Goal: Transaction & Acquisition: Purchase product/service

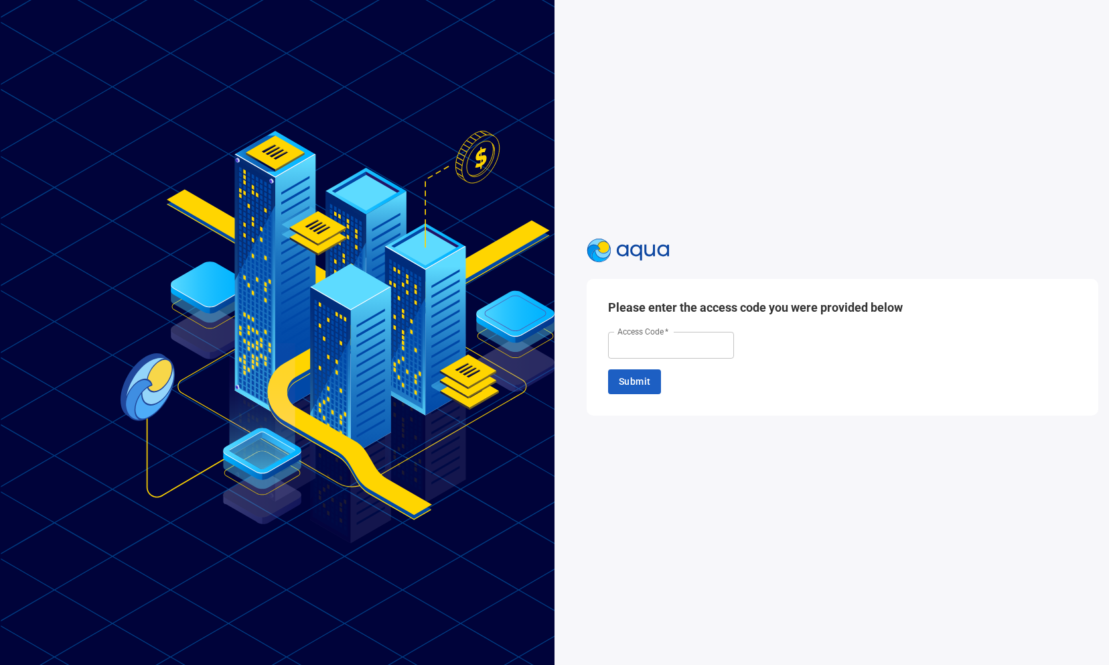
click at [665, 359] on div "Please enter the access code you were provided below Access Code   * Access Cod…" at bounding box center [843, 347] width 512 height 136
click at [659, 350] on input "Access Code   *" at bounding box center [671, 345] width 126 height 27
paste input "******"
type input "******"
click at [648, 368] on div "Please enter the access code you were provided below Access Code   * ****** Acc…" at bounding box center [843, 347] width 512 height 136
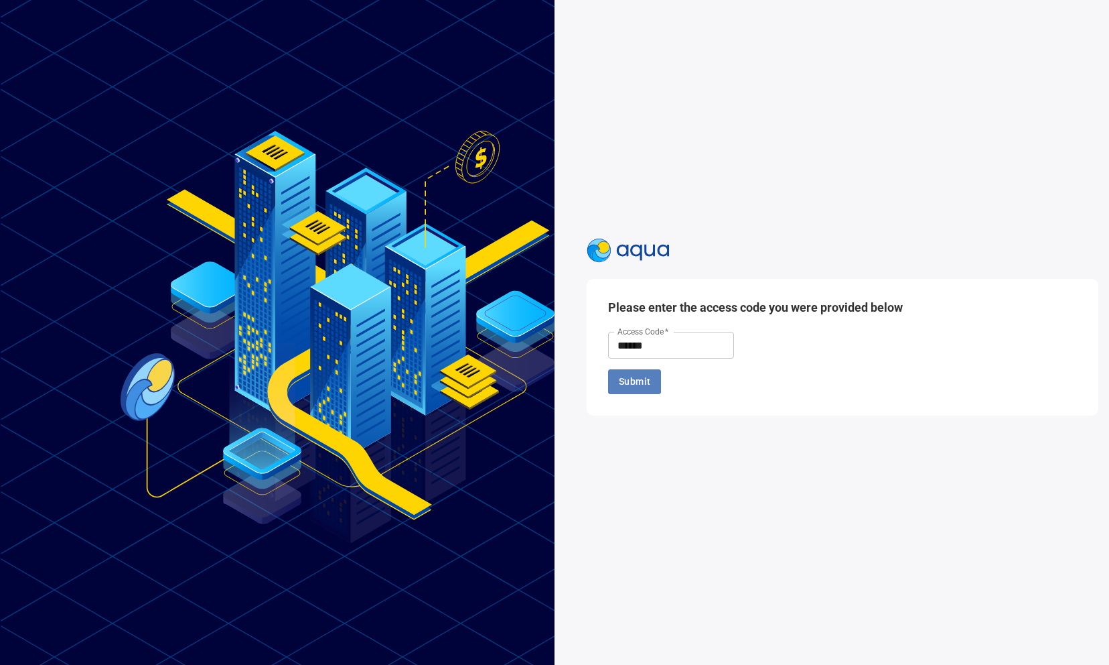
click at [646, 379] on span "Submit" at bounding box center [634, 381] width 31 height 17
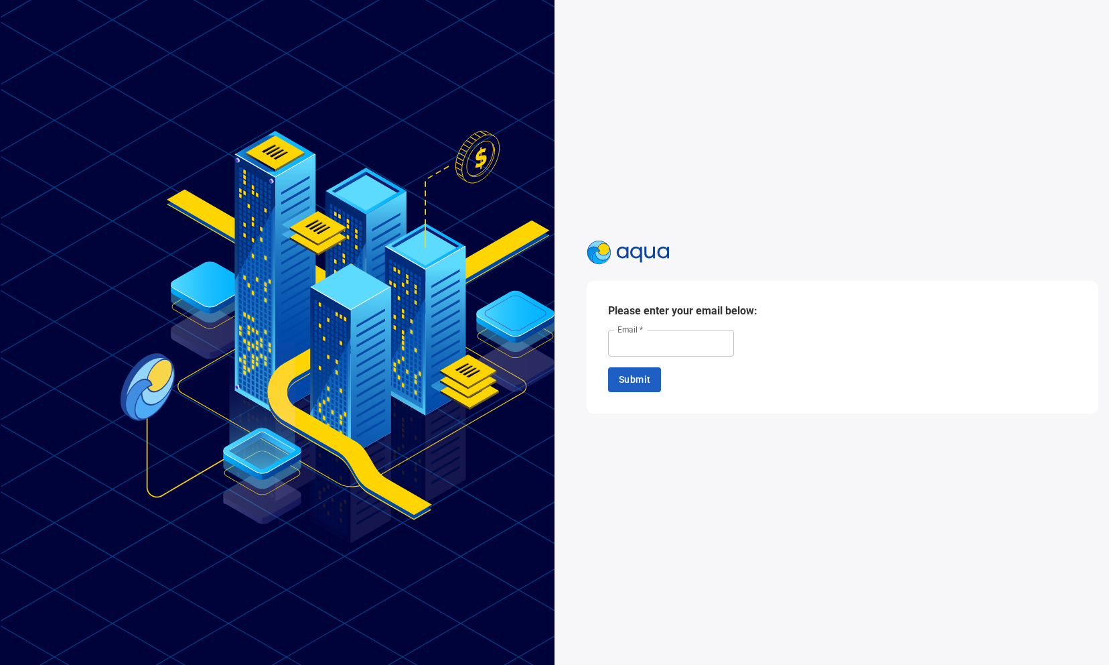
click at [647, 344] on input "Email   *" at bounding box center [671, 343] width 126 height 27
type input "**********"
click at [616, 383] on button "Submit" at bounding box center [634, 379] width 53 height 25
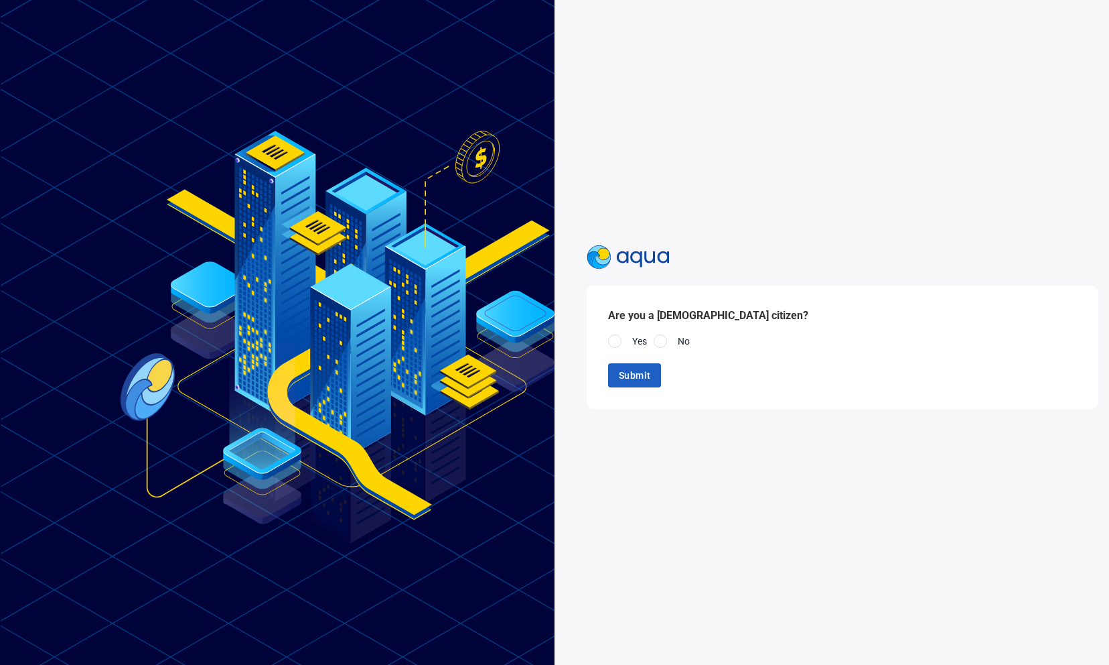
click at [614, 345] on div at bounding box center [614, 340] width 13 height 13
click at [623, 373] on span "Submit" at bounding box center [634, 375] width 31 height 17
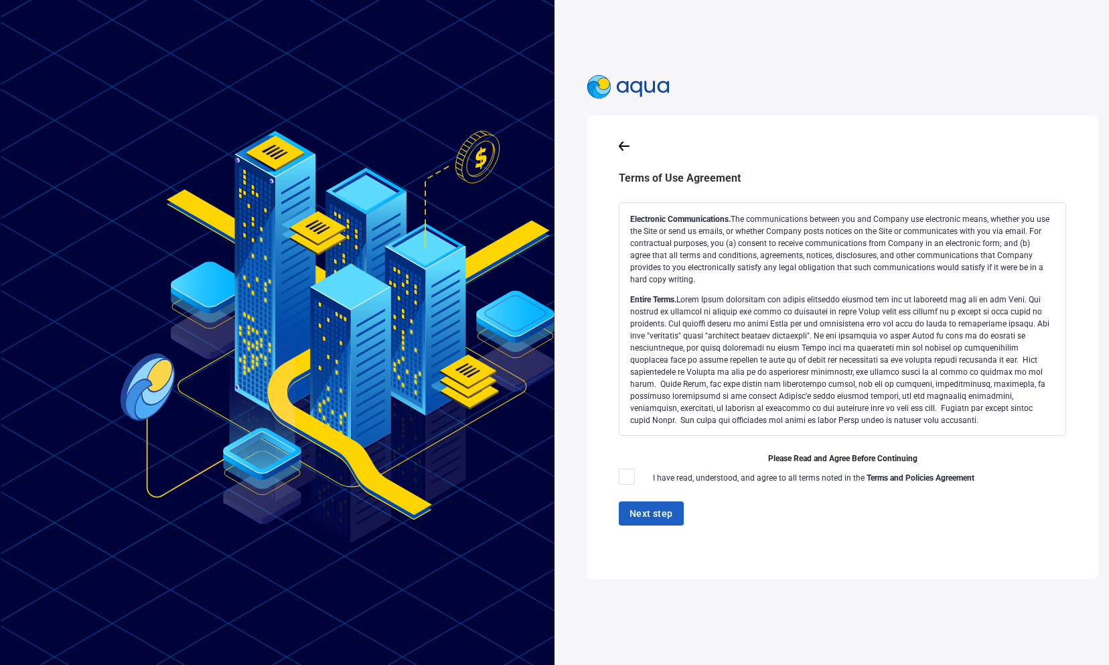
scroll to position [3039, 0]
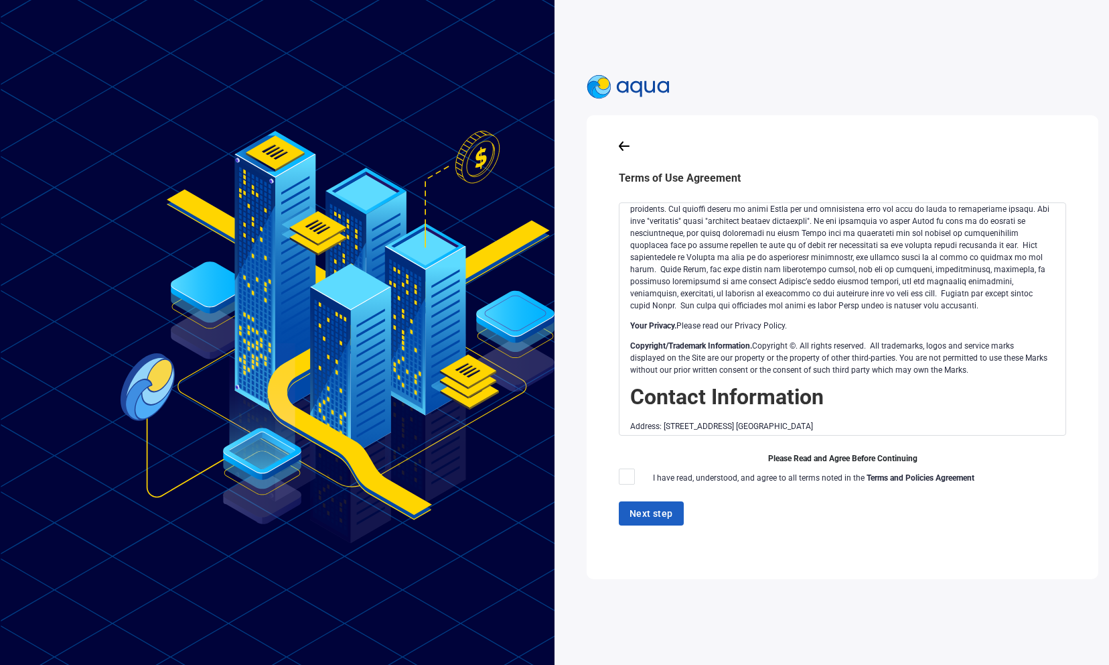
click at [631, 484] on div at bounding box center [627, 476] width 16 height 16
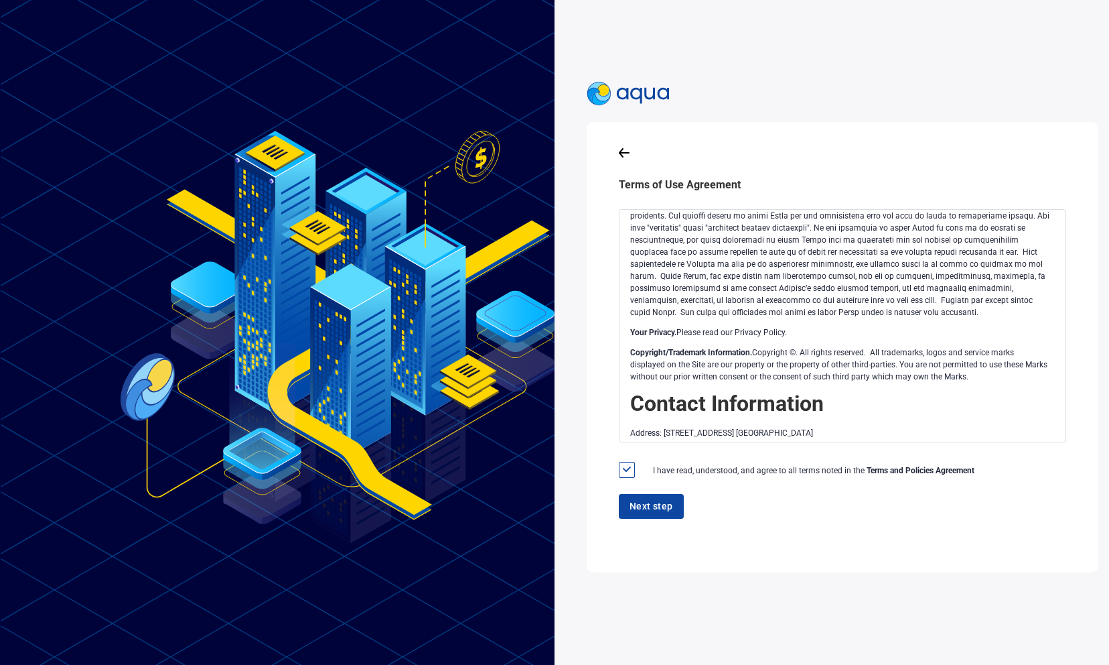
click at [641, 512] on span "Next step" at bounding box center [652, 506] width 44 height 17
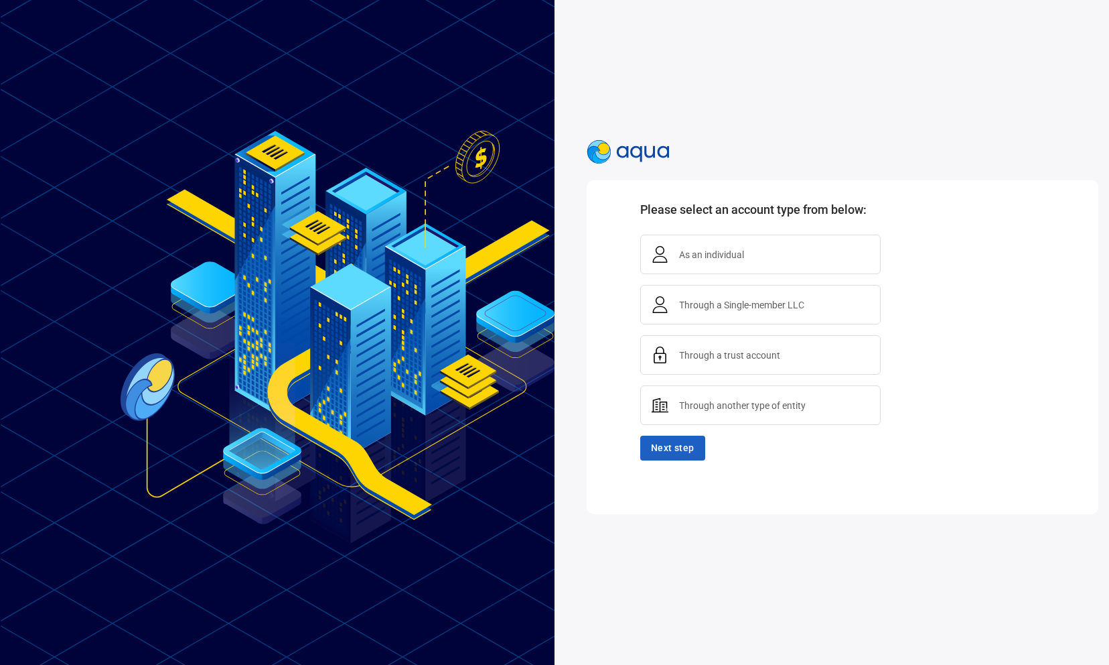
click at [780, 214] on span "Please select an account type from below:" at bounding box center [769, 209] width 259 height 14
click at [770, 252] on div "As an individual" at bounding box center [772, 254] width 196 height 17
click at [687, 458] on button "Next step" at bounding box center [672, 447] width 65 height 25
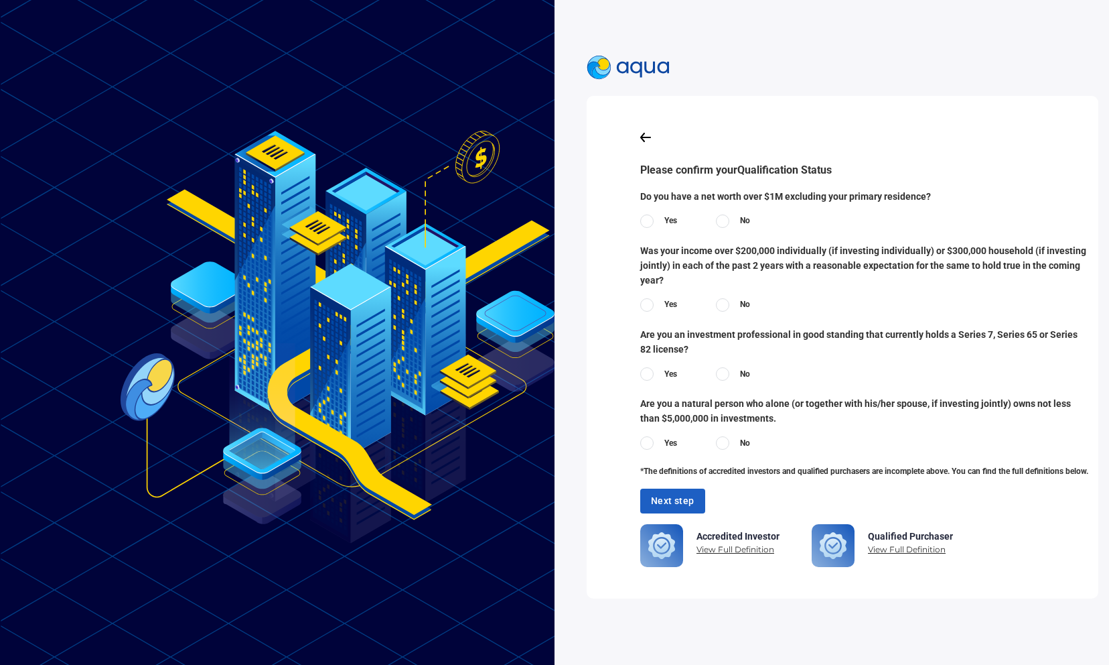
click at [651, 220] on div at bounding box center [646, 220] width 13 height 13
click at [728, 303] on div at bounding box center [722, 304] width 13 height 13
click at [684, 310] on div "Yes" at bounding box center [662, 307] width 44 height 18
click at [661, 310] on label "Yes" at bounding box center [658, 304] width 37 height 13
click at [655, 368] on label "Yes" at bounding box center [658, 373] width 37 height 13
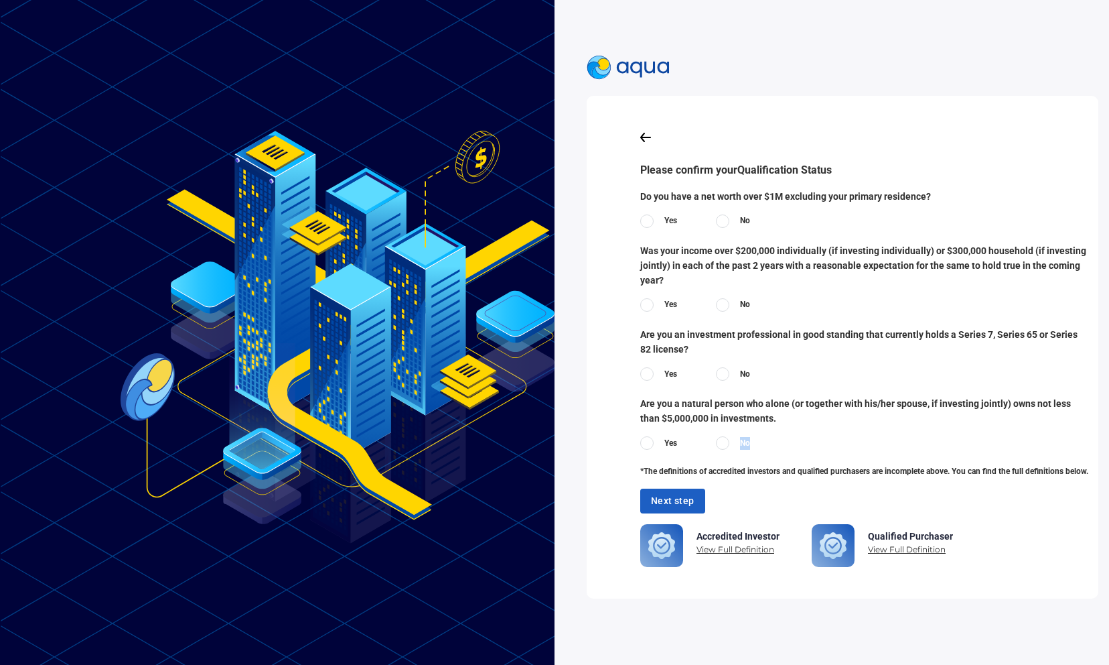
click at [730, 450] on div "No" at bounding box center [736, 445] width 41 height 18
click at [730, 444] on label "No" at bounding box center [733, 442] width 34 height 13
click at [680, 511] on button "Next step" at bounding box center [672, 500] width 65 height 25
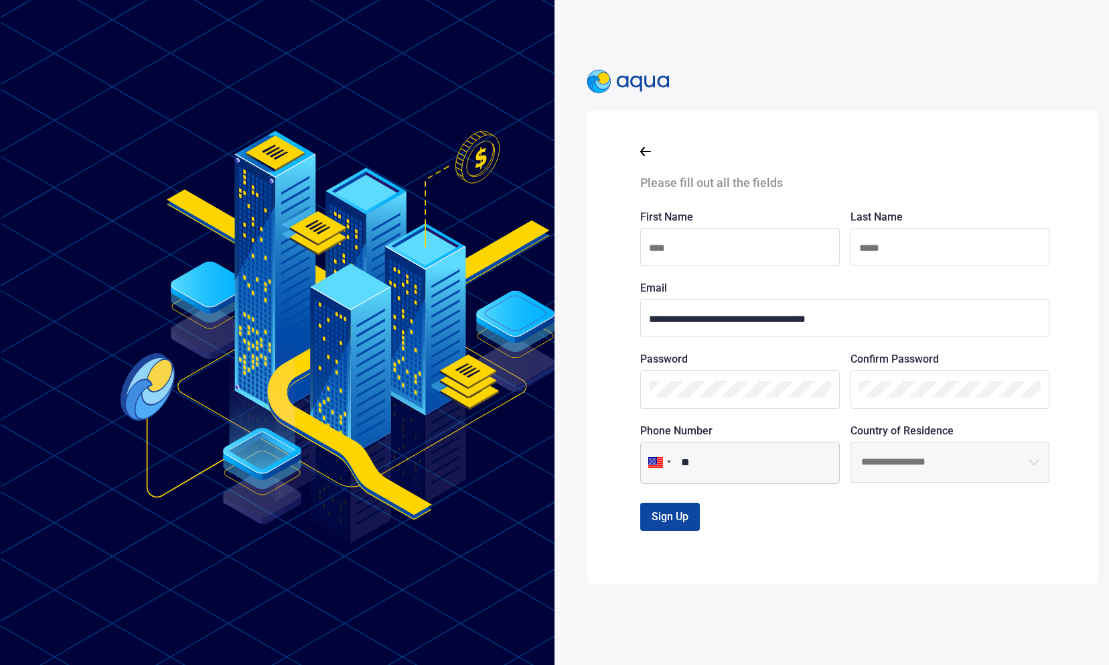
click at [688, 245] on input at bounding box center [740, 247] width 182 height 17
type input "******"
type input "*******"
click at [978, 565] on div "**********" at bounding box center [843, 347] width 512 height 474
click at [779, 474] on input "**" at bounding box center [740, 462] width 200 height 42
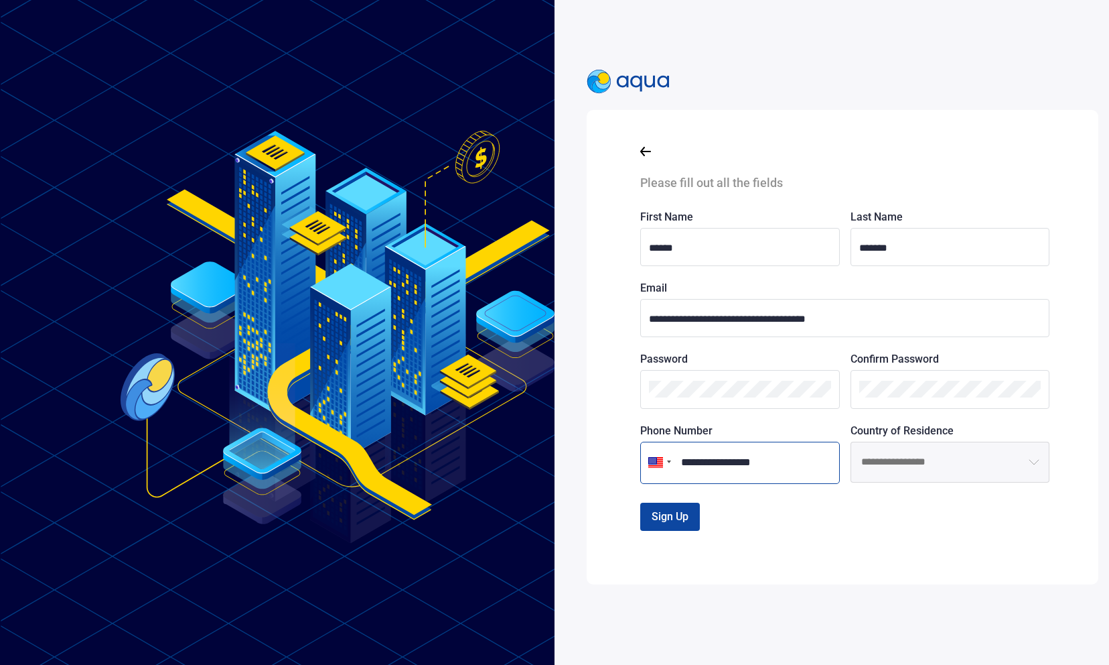
type input "**********"
click at [974, 453] on input at bounding box center [951, 462] width 200 height 42
click at [957, 492] on li "United States" at bounding box center [950, 495] width 198 height 27
type input "**********"
click at [674, 510] on span "Sign Up" at bounding box center [670, 516] width 37 height 13
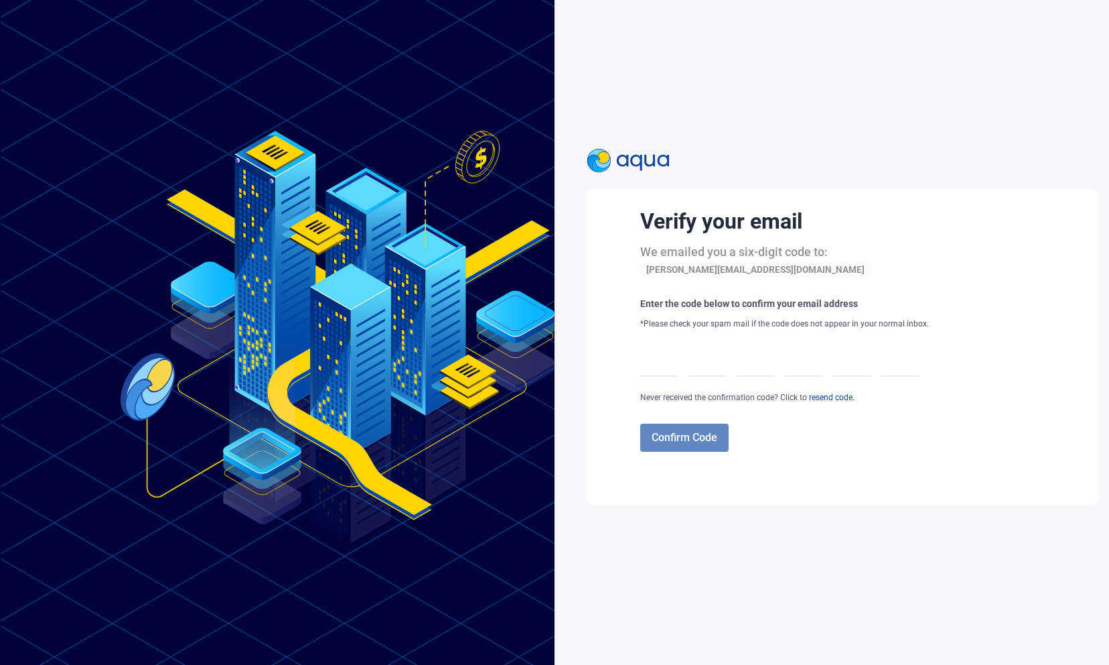
click at [650, 358] on div at bounding box center [659, 358] width 38 height 38
click at [702, 438] on span "Confirm Code" at bounding box center [685, 437] width 66 height 13
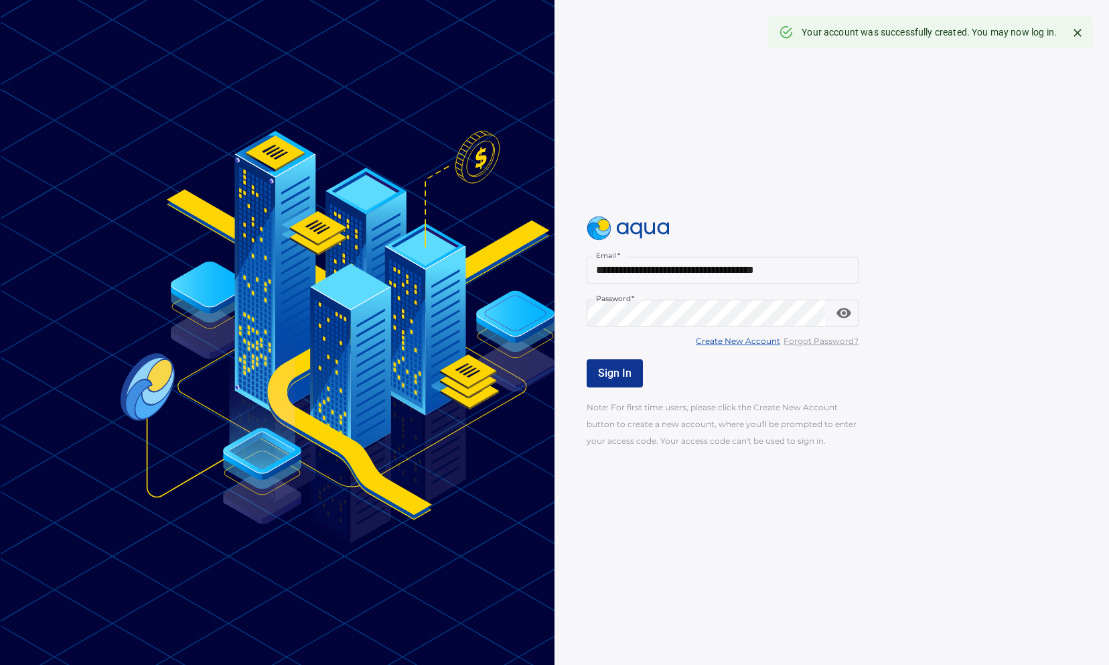
click at [599, 385] on button "Sign In" at bounding box center [615, 373] width 56 height 28
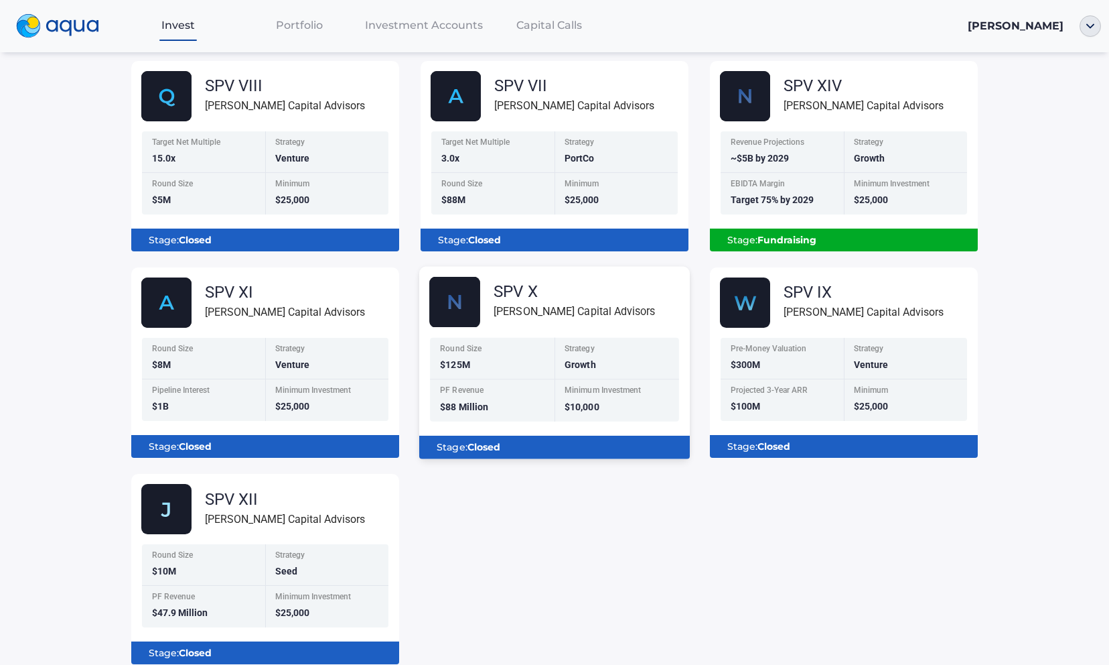
scroll to position [251, 0]
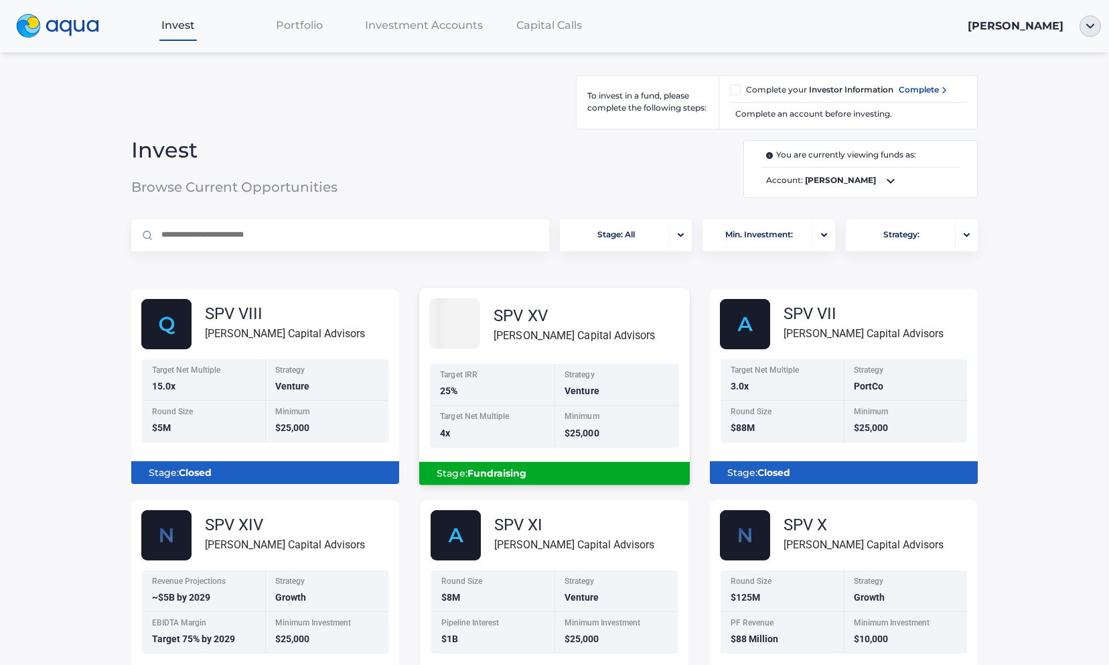
click at [595, 392] on span "Venture" at bounding box center [582, 390] width 35 height 11
click at [599, 427] on span "$25,000" at bounding box center [582, 432] width 35 height 11
click at [605, 352] on div "SPV XV [PERSON_NAME] Capital Advisors" at bounding box center [559, 325] width 261 height 56
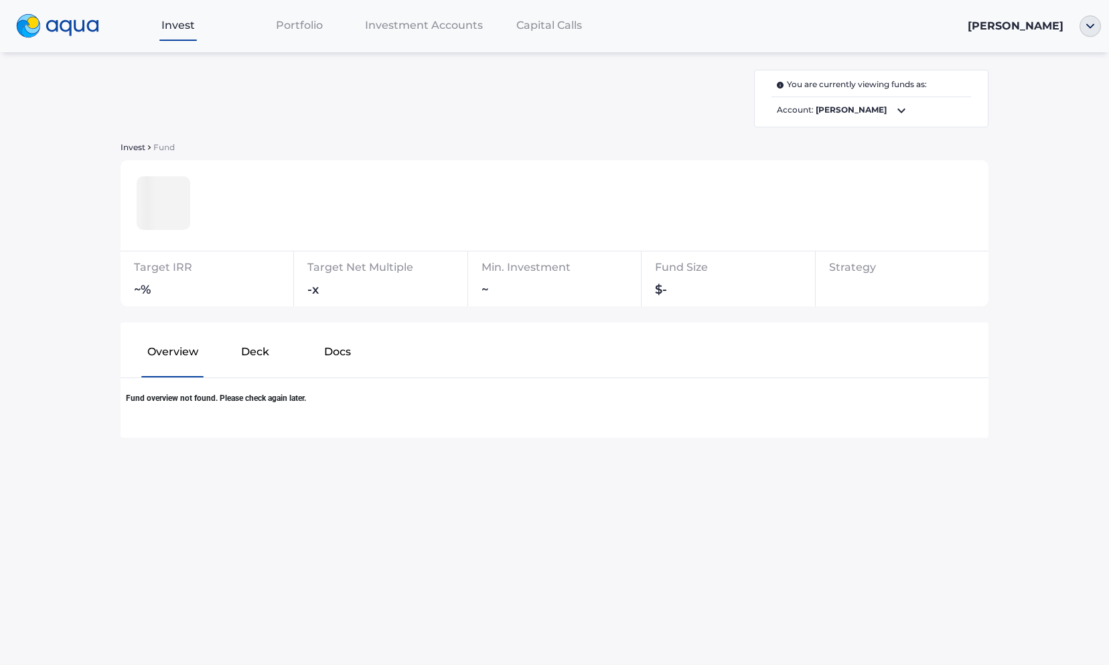
click at [125, 151] on span "Invest" at bounding box center [133, 147] width 25 height 10
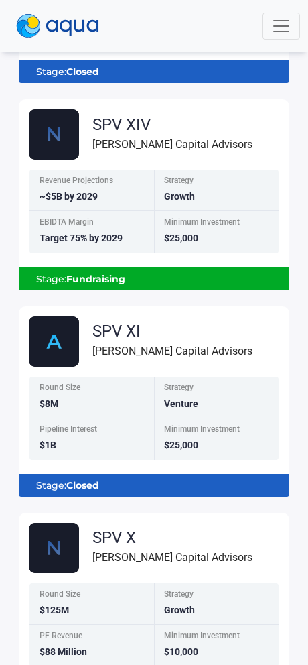
scroll to position [760, 0]
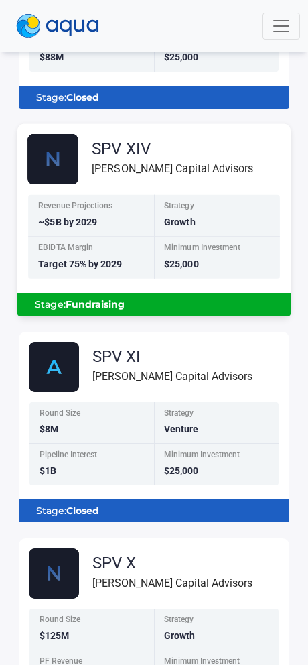
click at [222, 255] on div "Minimum Investment" at bounding box center [218, 249] width 108 height 11
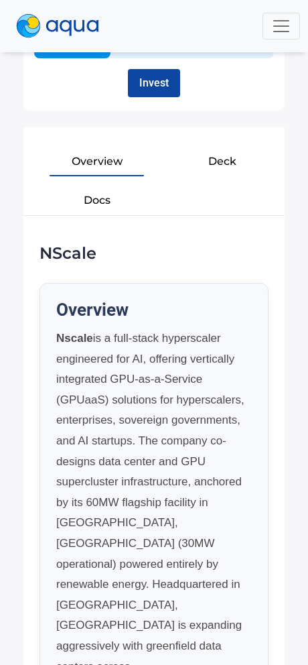
click at [218, 161] on button "Deck" at bounding box center [221, 159] width 125 height 32
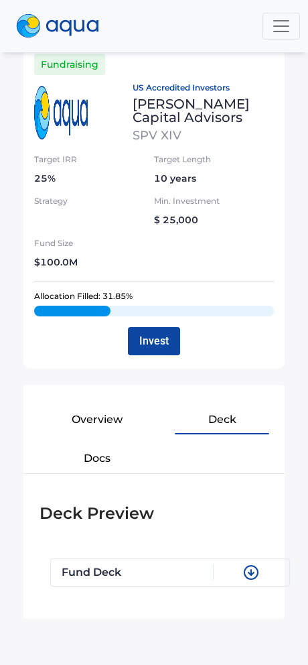
scroll to position [167, 0]
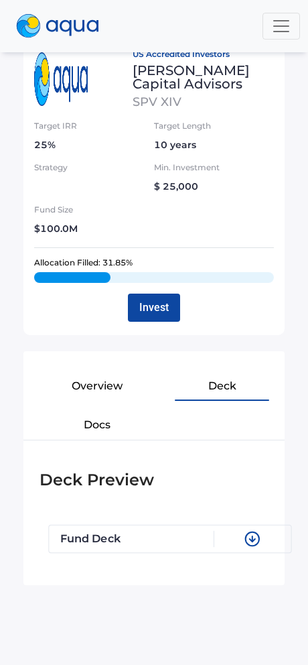
click at [208, 548] on div "Fund Deck" at bounding box center [170, 538] width 242 height 27
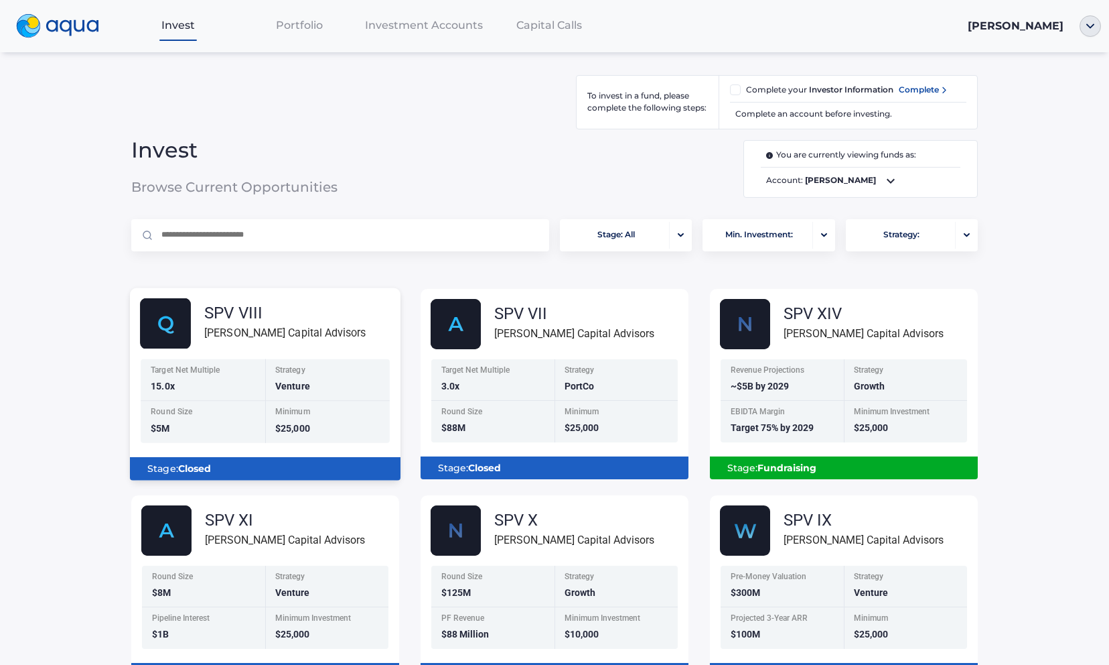
scroll to position [259, 0]
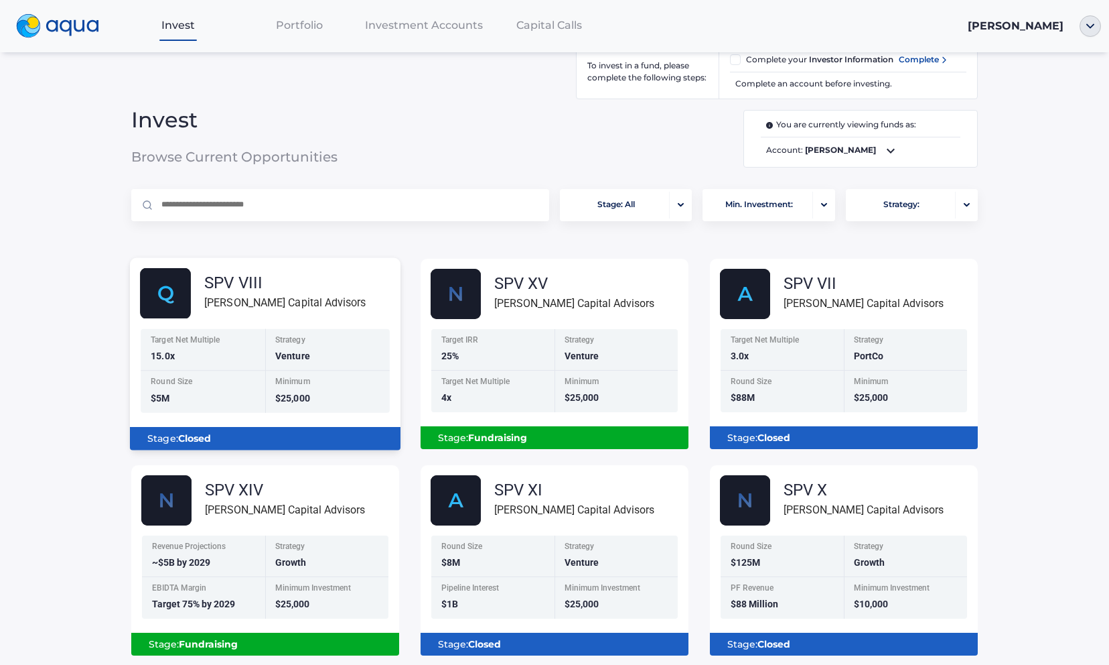
scroll to position [120, 0]
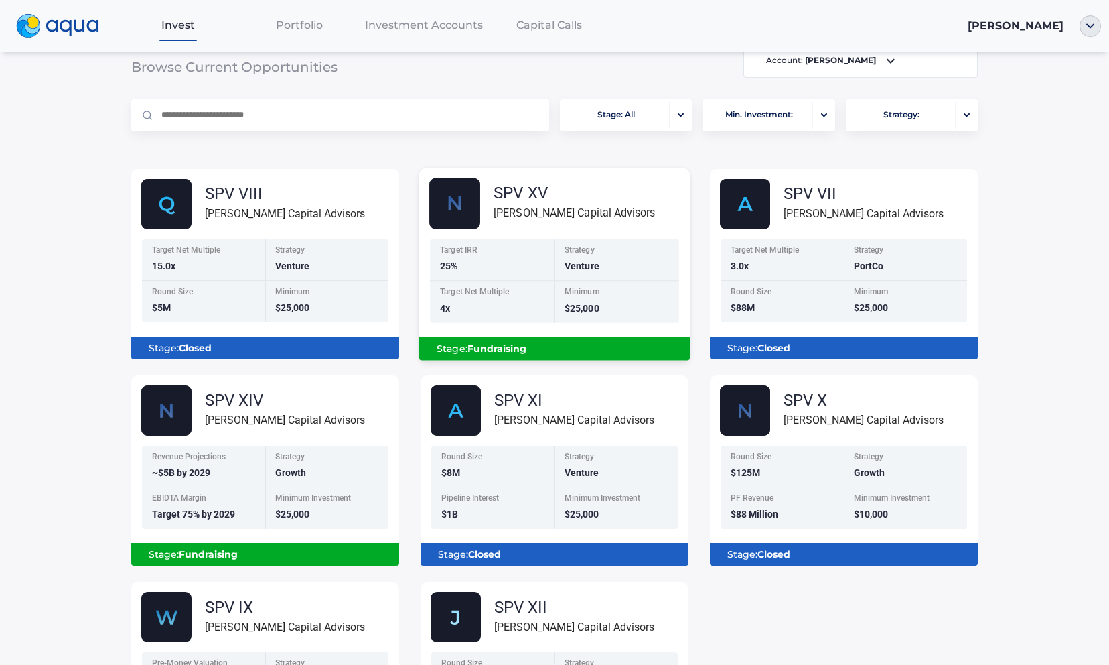
click at [541, 260] on div "Target IRR 25%" at bounding box center [492, 259] width 125 height 42
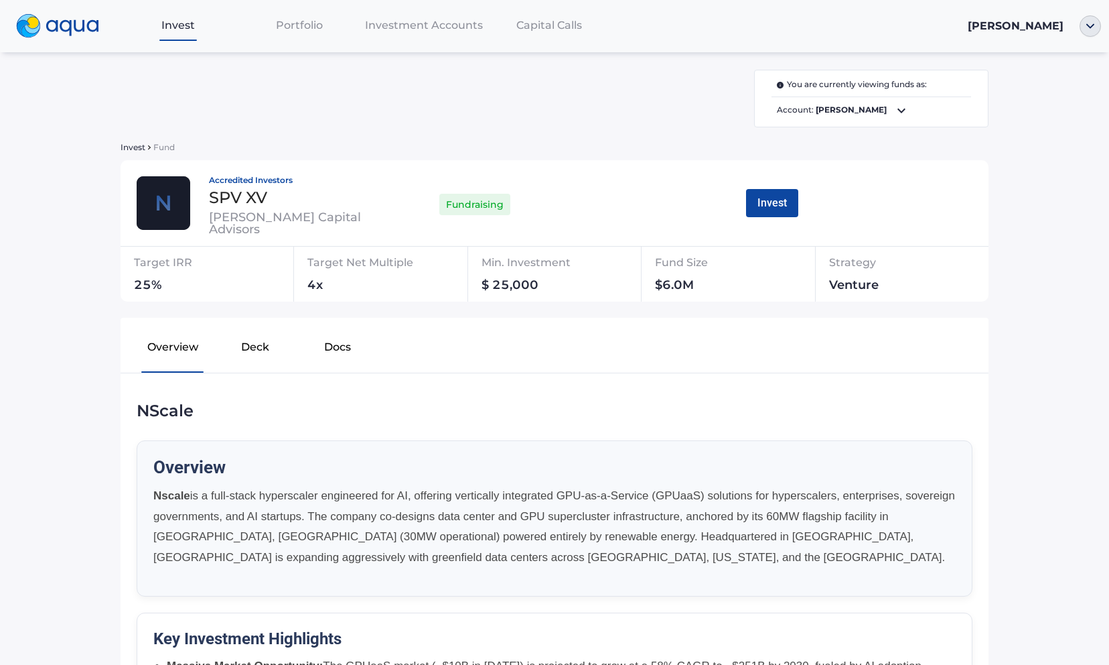
click at [276, 324] on div "Overview Deck Docs" at bounding box center [555, 346] width 868 height 56
click at [274, 340] on button "Deck" at bounding box center [255, 349] width 82 height 43
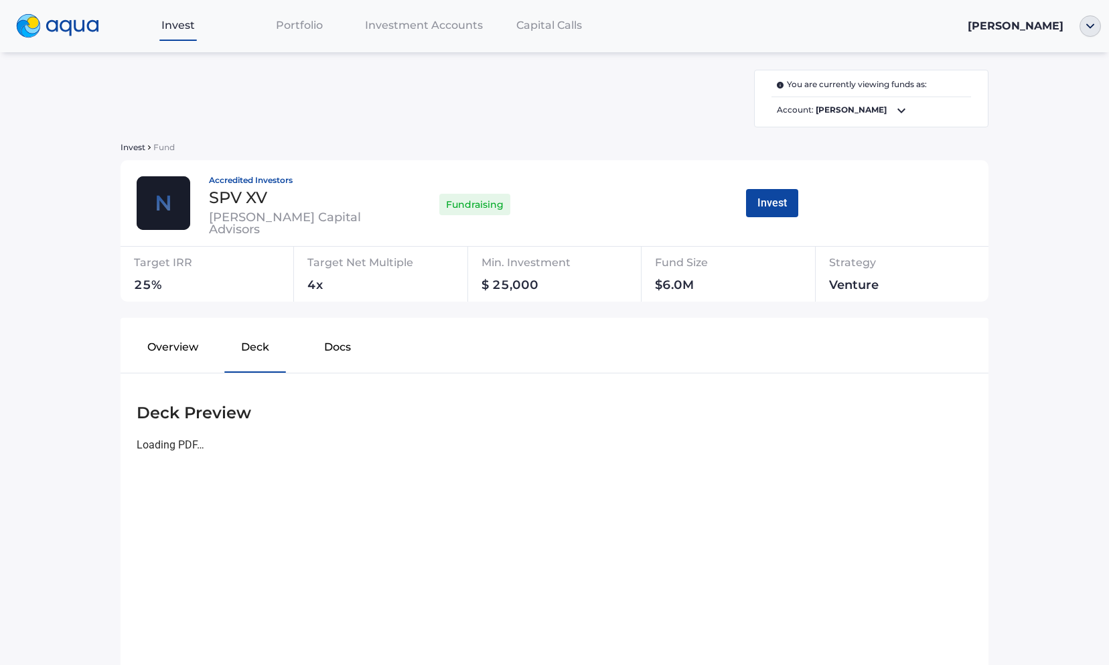
click at [334, 348] on button "Docs" at bounding box center [338, 349] width 82 height 43
click at [255, 355] on button "Deck" at bounding box center [255, 349] width 82 height 43
click at [315, 358] on button "Docs" at bounding box center [338, 349] width 82 height 43
click at [268, 341] on button "Deck" at bounding box center [255, 349] width 82 height 43
click at [193, 349] on button "Overview" at bounding box center [172, 349] width 82 height 43
